Goal: Find specific page/section: Find specific page/section

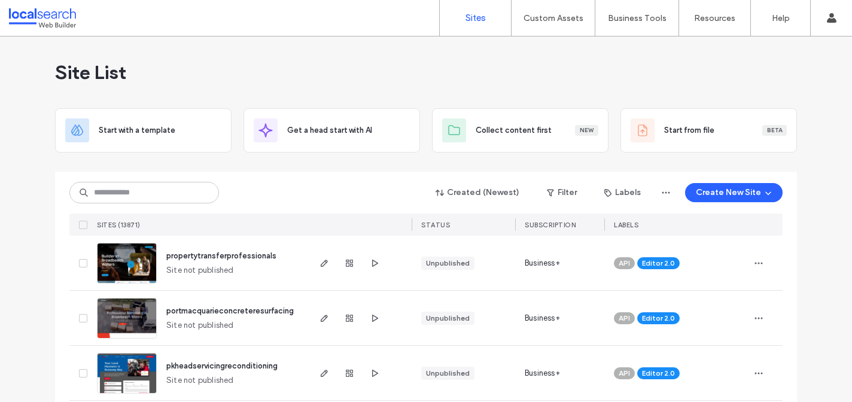
click at [164, 193] on input at bounding box center [144, 193] width 150 height 22
type input "********"
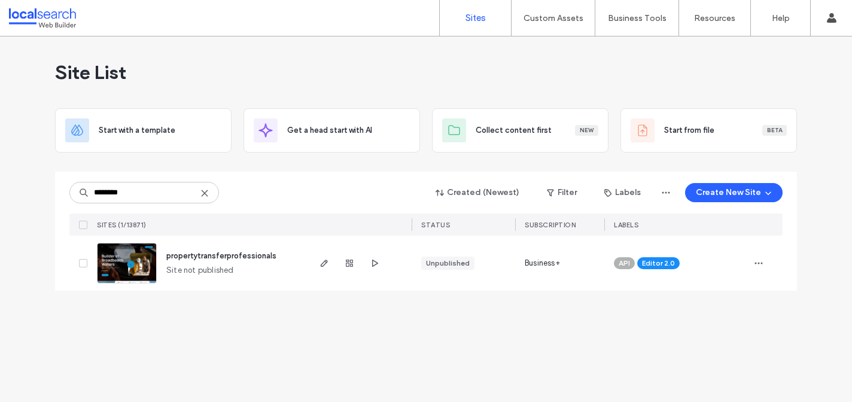
click at [208, 251] on span "propertytransferprofessionals" at bounding box center [221, 255] width 110 height 9
